Goal: Task Accomplishment & Management: Use online tool/utility

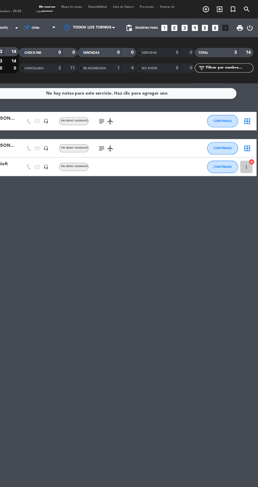
click at [217, 10] on icon "exit_to_app" at bounding box center [213, 8] width 6 height 6
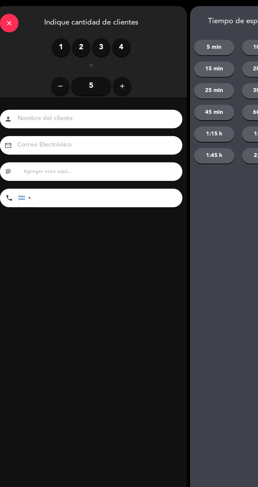
click at [46, 48] on div "1 2 3 4" at bounding box center [86, 41] width 155 height 16
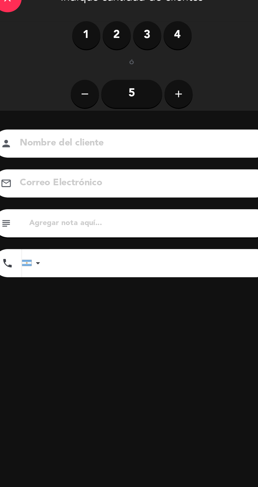
click at [60, 40] on label "1" at bounding box center [61, 41] width 16 height 16
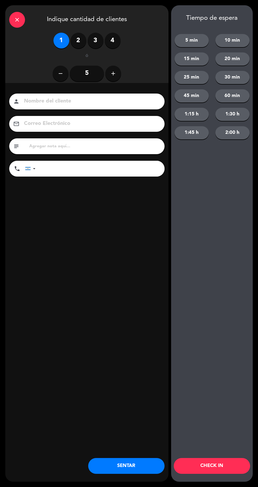
scroll to position [13, 0]
click at [145, 471] on button "SENTAR" at bounding box center [126, 466] width 76 height 16
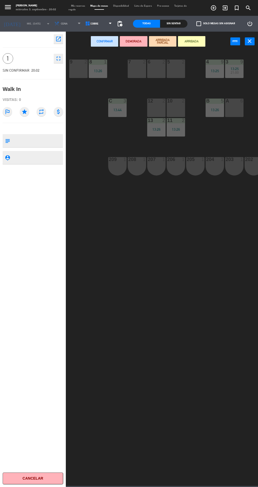
click at [97, 71] on div "13:26" at bounding box center [98, 71] width 18 height 4
click at [101, 71] on div "13:26" at bounding box center [98, 71] width 18 height 4
click at [106, 62] on div "1" at bounding box center [105, 62] width 3 height 5
click at [101, 71] on div "13:26" at bounding box center [98, 71] width 18 height 4
click at [250, 44] on button "close" at bounding box center [250, 41] width 10 height 8
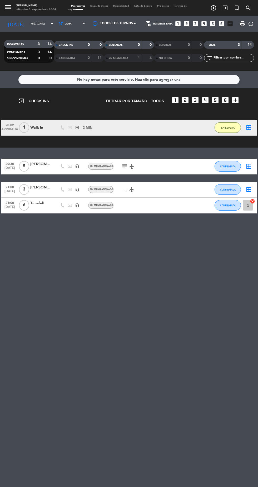
click at [6, 220] on div "No hay notas para este servicio. Haz clic para agregar una exit_to_app CHECK IN…" at bounding box center [129, 279] width 258 height 416
click at [247, 242] on div "No hay notas para este servicio. Haz clic para agregar una exit_to_app CHECK IN…" at bounding box center [129, 279] width 258 height 416
click at [251, 234] on div "No hay notas para este servicio. Haz clic para agregar una exit_to_app CHECK IN…" at bounding box center [129, 279] width 258 height 416
click at [246, 238] on div "No hay notas para este servicio. Haz clic para agregar una exit_to_app CHECK IN…" at bounding box center [129, 279] width 258 height 416
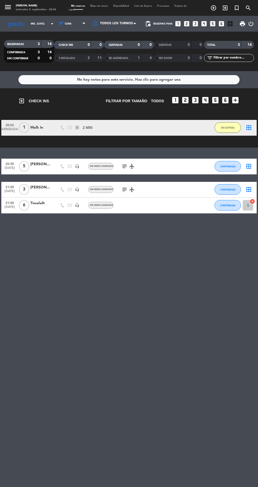
scroll to position [0, 0]
click at [251, 263] on div "No hay notas para este servicio. Haz clic para agregar una exit_to_app CHECK IN…" at bounding box center [129, 279] width 258 height 416
click at [252, 260] on div "No hay notas para este servicio. Haz clic para agregar una exit_to_app CHECK IN…" at bounding box center [129, 279] width 258 height 416
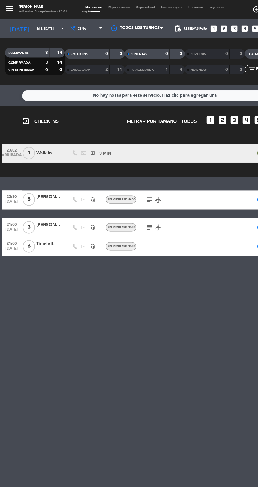
click at [107, 6] on span "Mapa de mesas" at bounding box center [99, 6] width 23 height 2
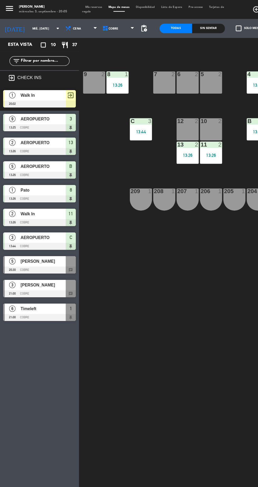
click at [103, 74] on div "8 1 13:26" at bounding box center [98, 69] width 18 height 18
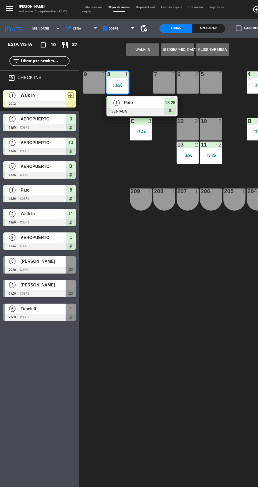
click at [51, 104] on div at bounding box center [33, 107] width 61 height 6
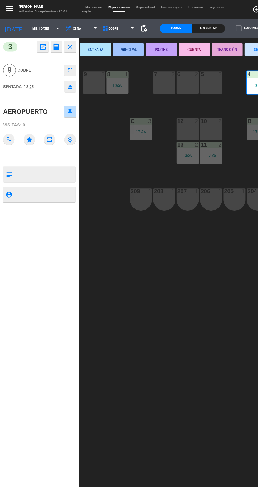
click at [38, 41] on icon "open_in_new" at bounding box center [36, 39] width 6 height 6
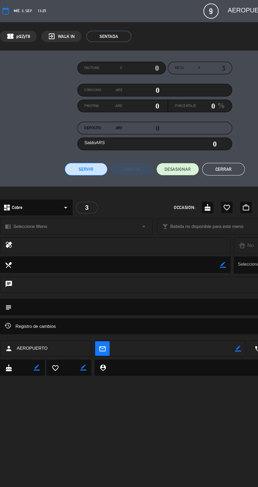
click at [72, 144] on button "Servir" at bounding box center [72, 141] width 36 height 11
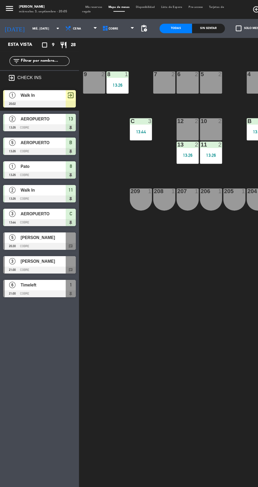
scroll to position [0, 48]
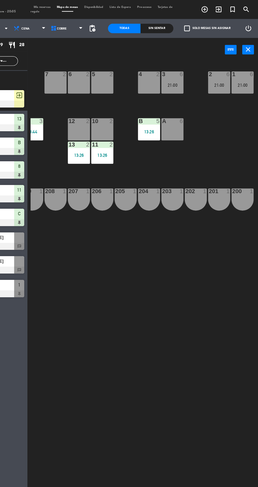
click at [250, 43] on icon "close" at bounding box center [250, 41] width 6 height 6
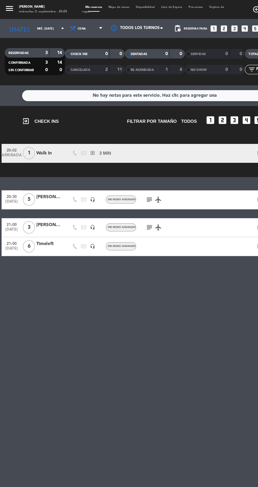
click at [105, 6] on span "Mapa de mesas" at bounding box center [99, 6] width 23 height 2
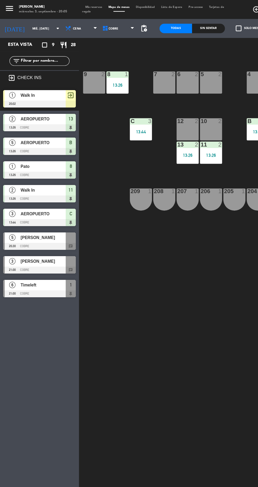
click at [102, 72] on div "13:26" at bounding box center [98, 71] width 18 height 4
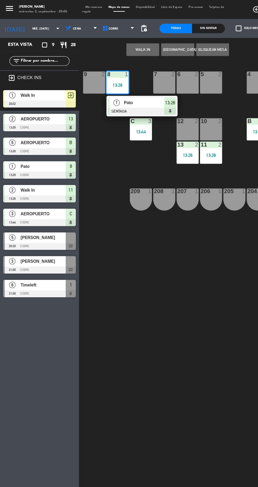
click at [49, 100] on span "AEROPUERTO" at bounding box center [36, 99] width 38 height 6
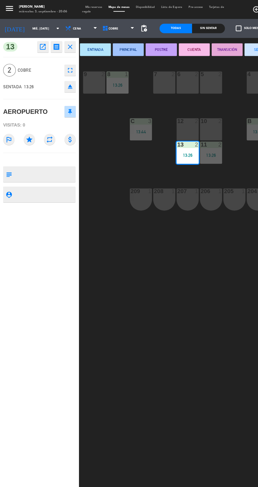
click at [37, 40] on icon "open_in_new" at bounding box center [36, 39] width 6 height 6
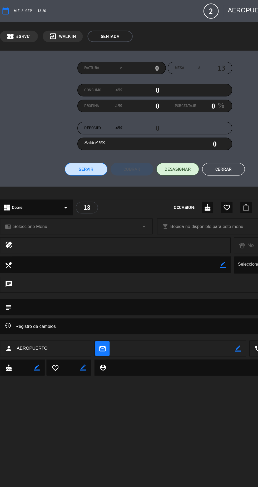
click at [82, 145] on button "Servir" at bounding box center [72, 141] width 36 height 11
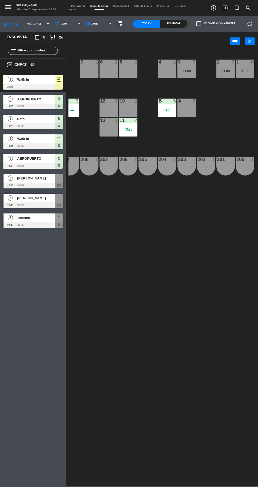
scroll to position [19, 0]
click at [250, 43] on icon "close" at bounding box center [250, 41] width 6 height 6
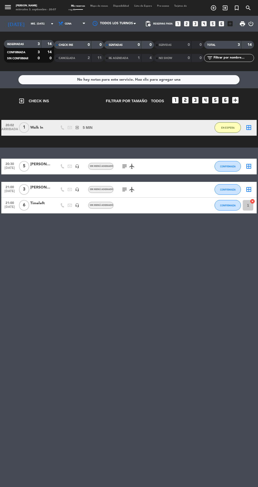
click at [133, 54] on div "RE AGENDADA 1 4" at bounding box center [129, 58] width 50 height 8
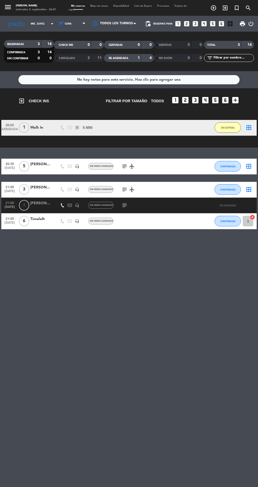
click at [107, 6] on span "Mapa de mesas" at bounding box center [99, 6] width 23 height 2
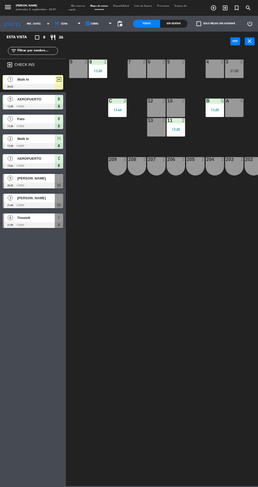
click at [47, 102] on span "AEROPUERTO" at bounding box center [36, 99] width 38 height 6
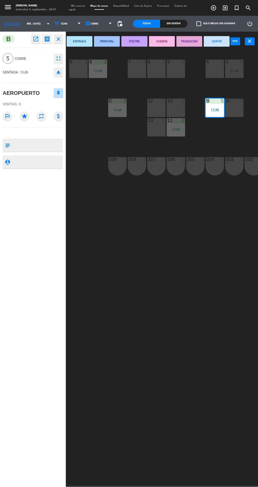
click at [37, 40] on icon "open_in_new" at bounding box center [36, 39] width 6 height 6
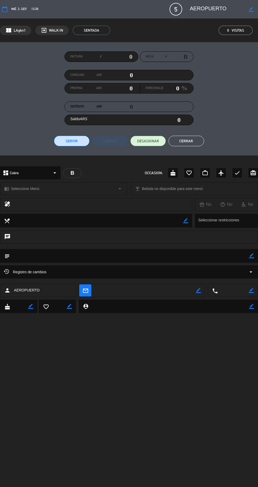
click at [80, 144] on button "Servir" at bounding box center [72, 141] width 36 height 11
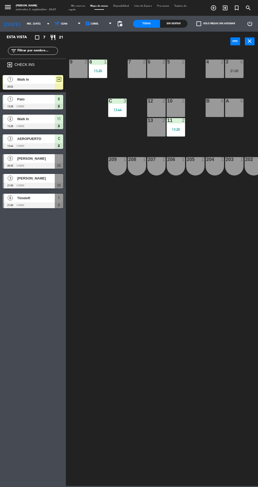
click at [45, 105] on div at bounding box center [33, 107] width 61 height 6
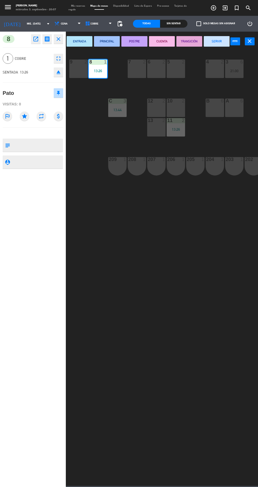
click at [36, 39] on icon "open_in_new" at bounding box center [36, 39] width 6 height 6
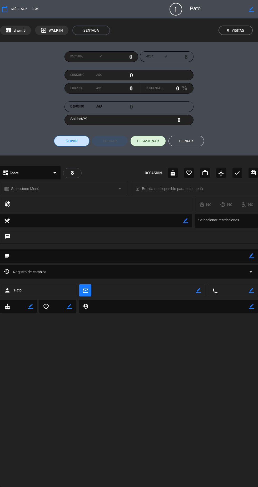
click at [76, 144] on button "Servir" at bounding box center [72, 141] width 36 height 11
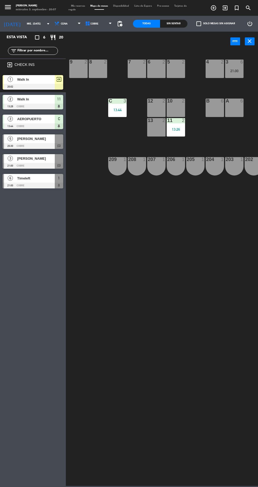
click at [48, 106] on div at bounding box center [33, 107] width 61 height 6
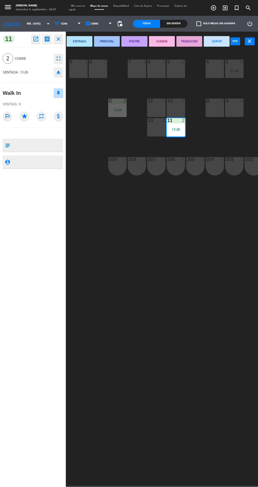
click at [220, 39] on button "SERVIR" at bounding box center [217, 41] width 26 height 11
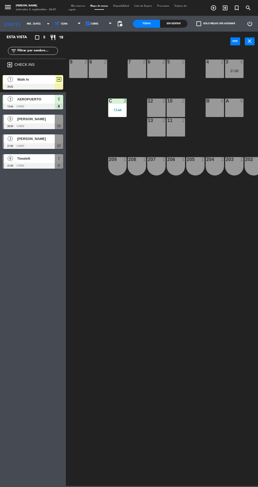
click at [42, 108] on div at bounding box center [33, 107] width 61 height 6
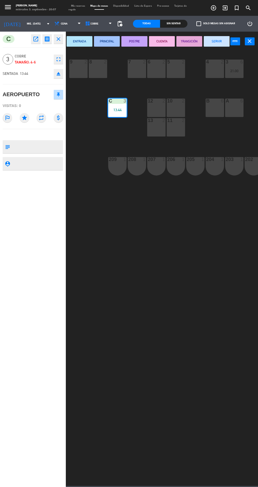
click at [220, 41] on button "SERVIR" at bounding box center [217, 41] width 26 height 11
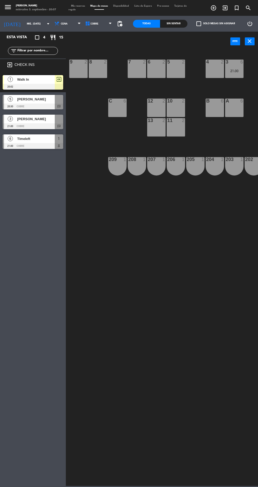
click at [37, 86] on div at bounding box center [33, 87] width 61 height 6
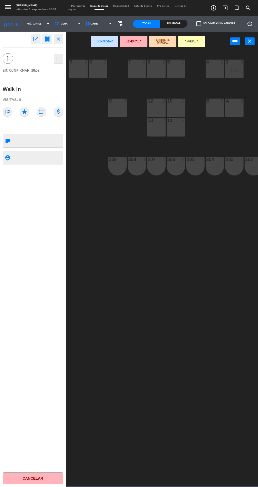
click at [249, 43] on icon "close" at bounding box center [250, 41] width 6 height 6
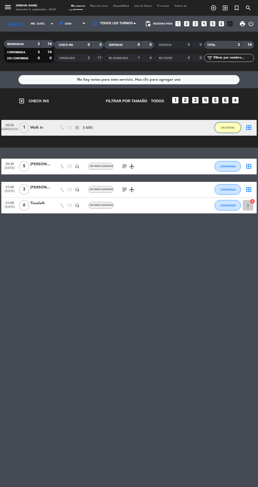
click at [226, 127] on span "EN ESPERA" at bounding box center [227, 127] width 13 height 3
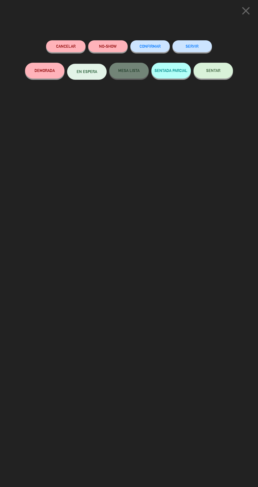
click at [214, 70] on span "SENTAR" at bounding box center [213, 70] width 14 height 4
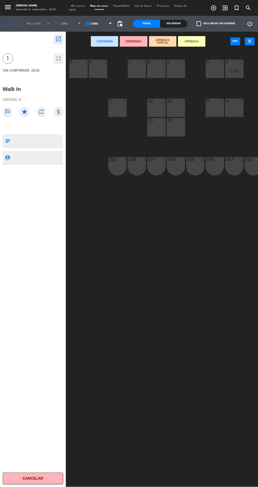
click at [101, 71] on div "8 2" at bounding box center [98, 69] width 18 height 18
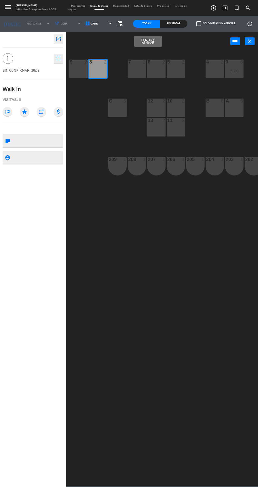
click at [150, 42] on button "Sentar y Asignar" at bounding box center [147, 41] width 27 height 11
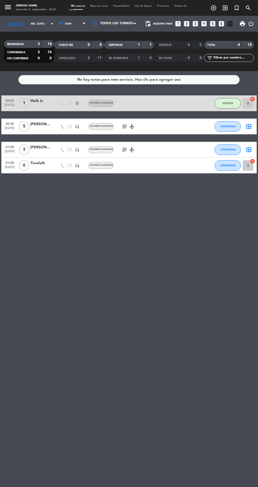
click at [143, 46] on div "1" at bounding box center [148, 45] width 10 height 6
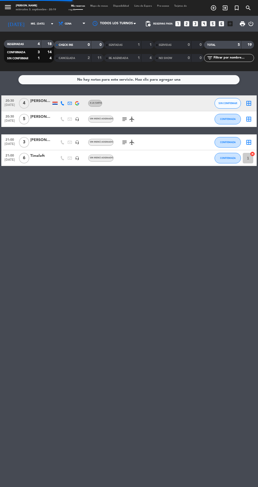
click at [3, 372] on div "No hay notas para este servicio. Haz clic para agregar una 20:30 [DATE] 4 [PERS…" at bounding box center [129, 279] width 258 height 416
click at [4, 377] on div "No hay notas para este servicio. Haz clic para agregar una 20:30 [DATE] 4 [PERS…" at bounding box center [129, 279] width 258 height 416
click at [5, 376] on div "No hay notas para este servicio. Haz clic para agregar una 20:30 [DATE] 4 [PERS…" at bounding box center [129, 279] width 258 height 416
click at [250, 228] on div "No hay notas para este servicio. Haz clic para agregar una 20:30 [DATE] 4 [PERS…" at bounding box center [129, 279] width 258 height 416
click at [124, 119] on icon "subject" at bounding box center [124, 119] width 6 height 6
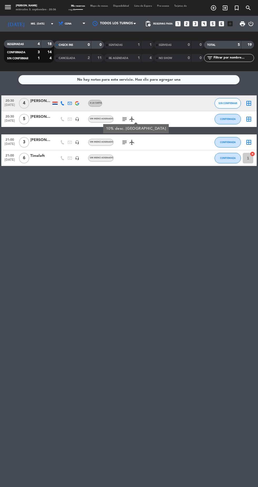
click at [196, 248] on div "No hay notas para este servicio. Haz clic para agregar una 20:30 [DATE] 4 [PERS…" at bounding box center [129, 279] width 258 height 416
click at [118, 129] on div "20:30 [DATE] 4 [PERSON_NAME] A [PERSON_NAME] SIN CONFIRMAR border_all 20:30 [DA…" at bounding box center [129, 130] width 256 height 71
click at [124, 120] on icon "subject" at bounding box center [124, 119] width 6 height 6
click at [153, 231] on div "No hay notas para este servicio. Haz clic para agregar una 20:30 [DATE] 4 [PERS…" at bounding box center [129, 279] width 258 height 416
click at [232, 103] on span "SIN CONFIRMAR" at bounding box center [228, 103] width 19 height 3
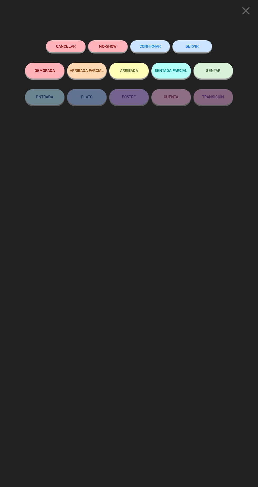
click at [227, 76] on button "SENTAR" at bounding box center [214, 71] width 40 height 16
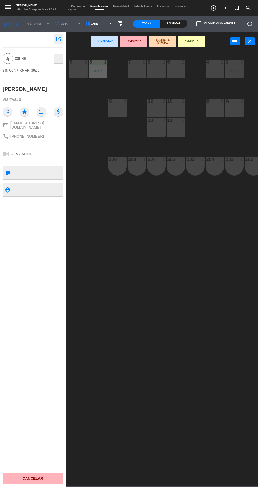
scroll to position [0, 48]
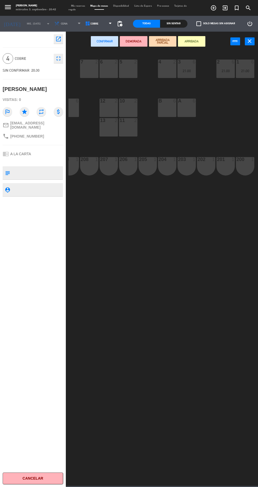
click at [108, 74] on div "6 2" at bounding box center [109, 69] width 18 height 18
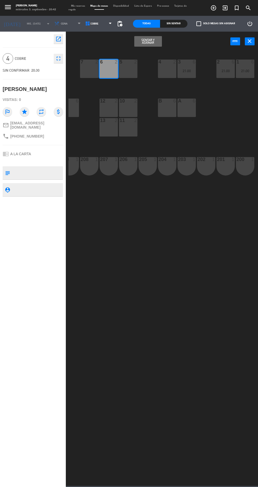
click at [90, 73] on div "7 2" at bounding box center [89, 69] width 18 height 18
click at [148, 42] on button "Sentar y Asignar" at bounding box center [147, 41] width 27 height 11
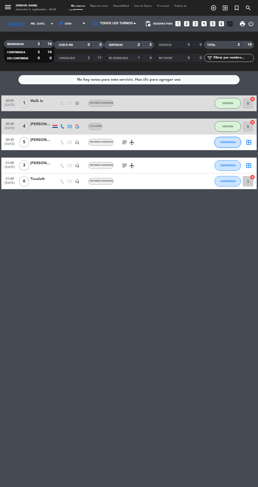
click at [233, 145] on button "CONFIRMADA" at bounding box center [228, 142] width 26 height 11
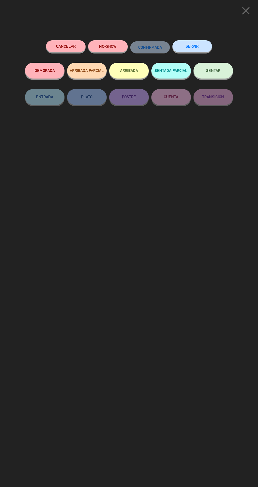
click at [215, 77] on button "SENTAR" at bounding box center [214, 71] width 40 height 16
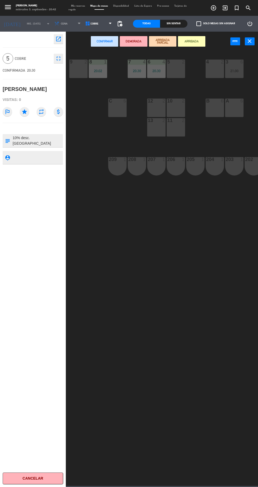
scroll to position [0, 48]
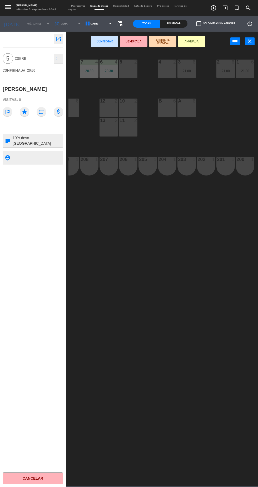
click at [170, 108] on div "B 6" at bounding box center [167, 108] width 18 height 18
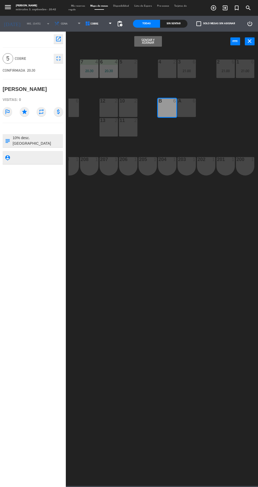
click at [152, 44] on button "Sentar y Asignar" at bounding box center [147, 41] width 27 height 11
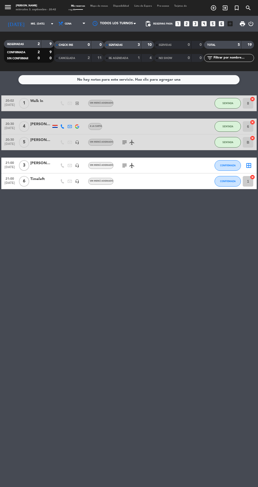
scroll to position [6, 0]
click at [150, 43] on strong "10" at bounding box center [150, 45] width 5 height 4
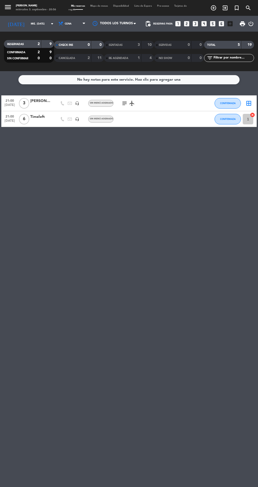
click at [121, 100] on icon "subject" at bounding box center [124, 103] width 6 height 6
click at [200, 323] on div "No hay notas para este servicio. Haz clic para agregar una 21:00 [DATE] 3 [PERS…" at bounding box center [129, 279] width 258 height 416
click at [229, 102] on span "CONFIRMADA" at bounding box center [228, 103] width 16 height 3
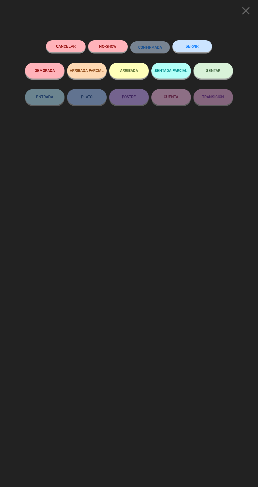
click at [241, 18] on span "close" at bounding box center [245, 16] width 13 height 4
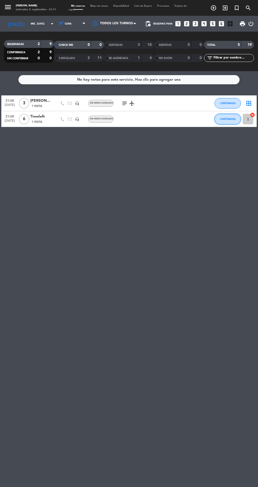
click at [238, 114] on button "CONFIRMADA" at bounding box center [228, 119] width 26 height 11
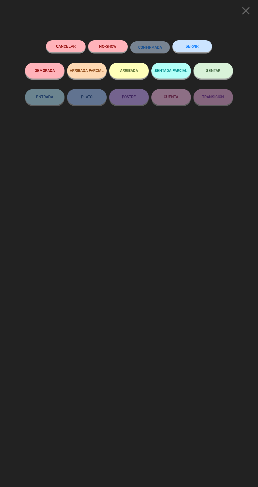
click at [219, 77] on button "SENTAR" at bounding box center [214, 71] width 40 height 16
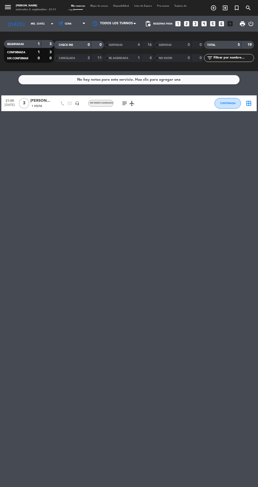
click at [123, 100] on icon "subject" at bounding box center [124, 103] width 6 height 6
click at [176, 330] on div "No hay notas para este servicio. Haz clic para agregar una 21:00 [DATE] 3 [PERS…" at bounding box center [129, 279] width 258 height 416
